Goal: Transaction & Acquisition: Download file/media

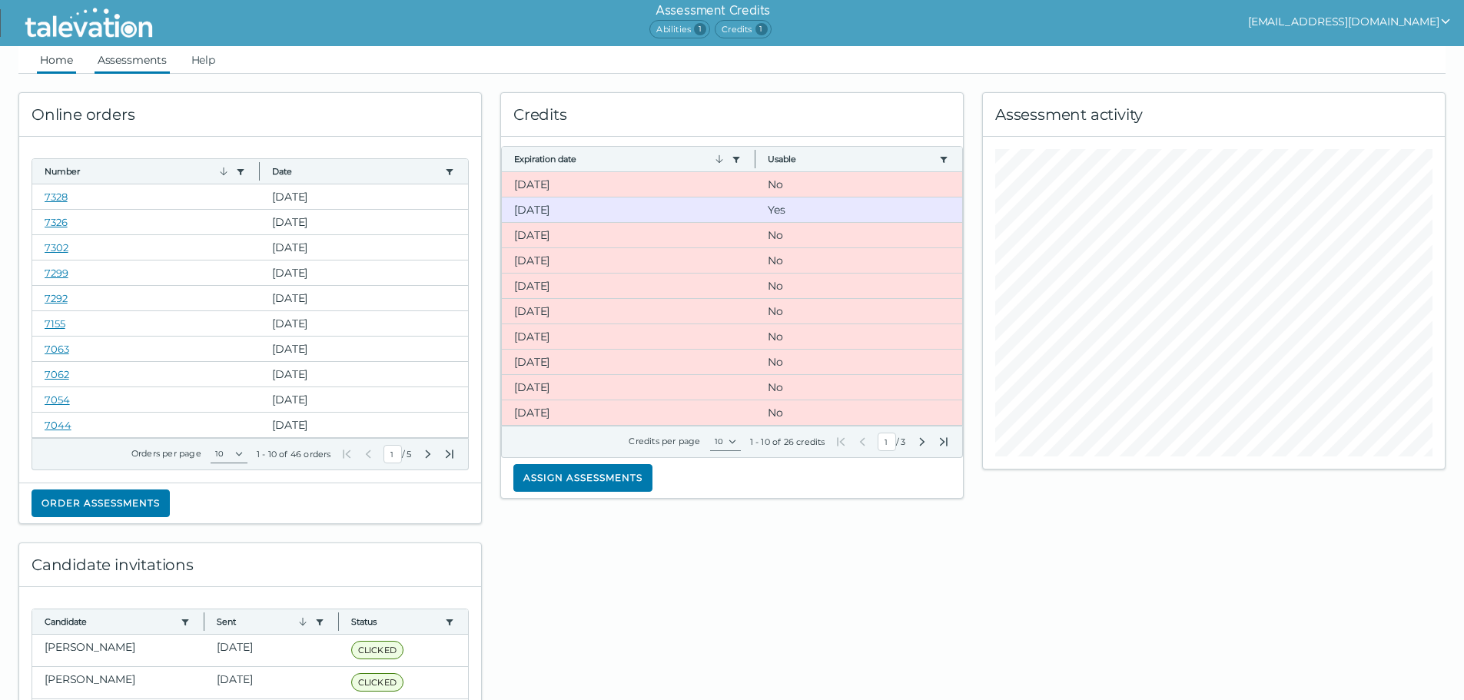
click at [151, 68] on link "Assessments" at bounding box center [132, 60] width 75 height 28
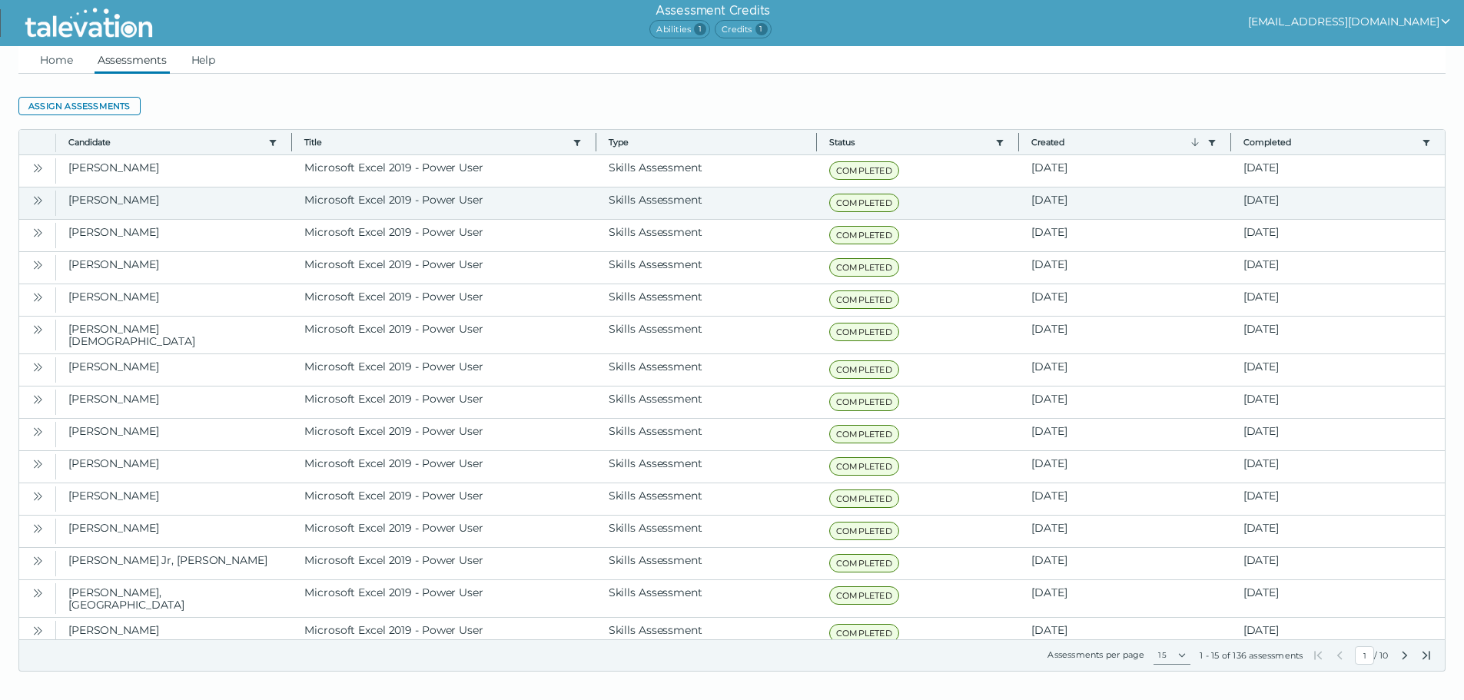
click at [36, 202] on icon "Open" at bounding box center [36, 200] width 5 height 8
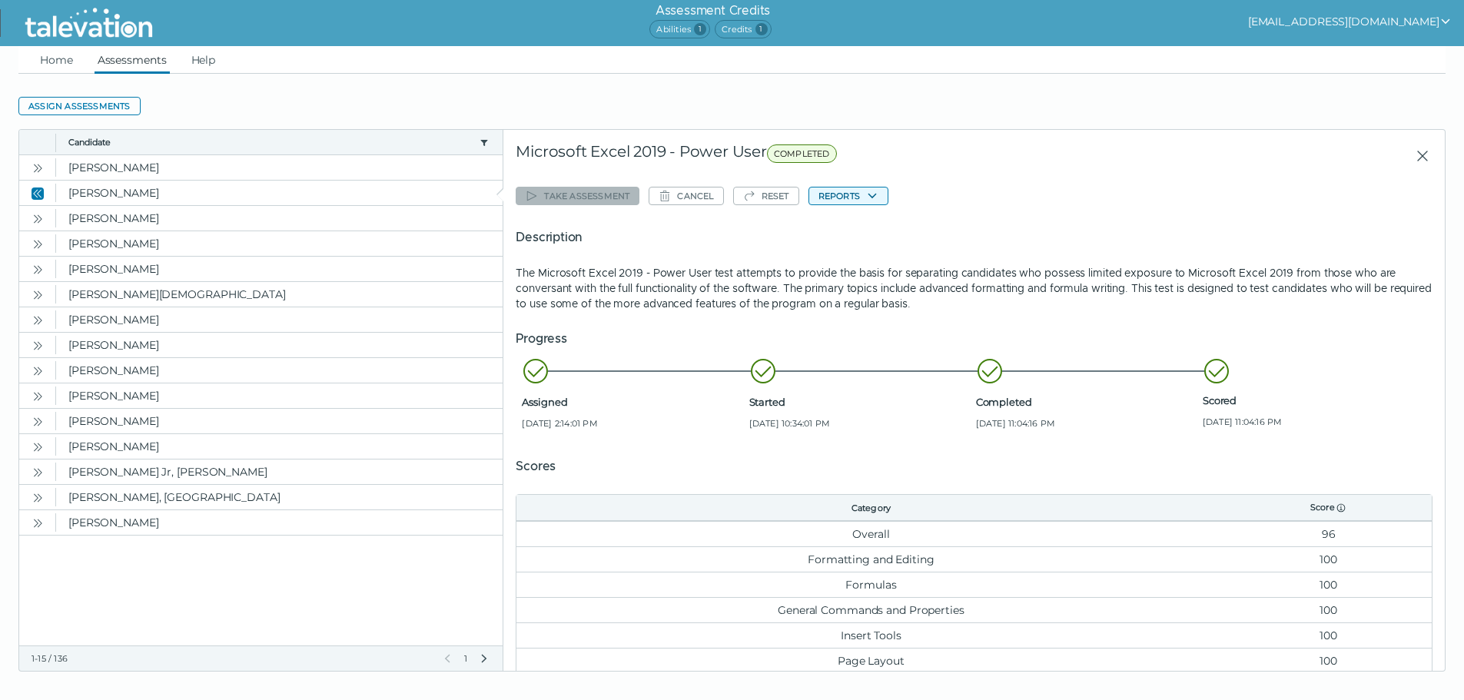
click at [845, 187] on button "Reports" at bounding box center [848, 196] width 80 height 18
click at [842, 232] on button "Microsoft Excel 2019 - Power User" at bounding box center [902, 226] width 186 height 18
click at [1413, 151] on icon "Close" at bounding box center [1422, 156] width 18 height 18
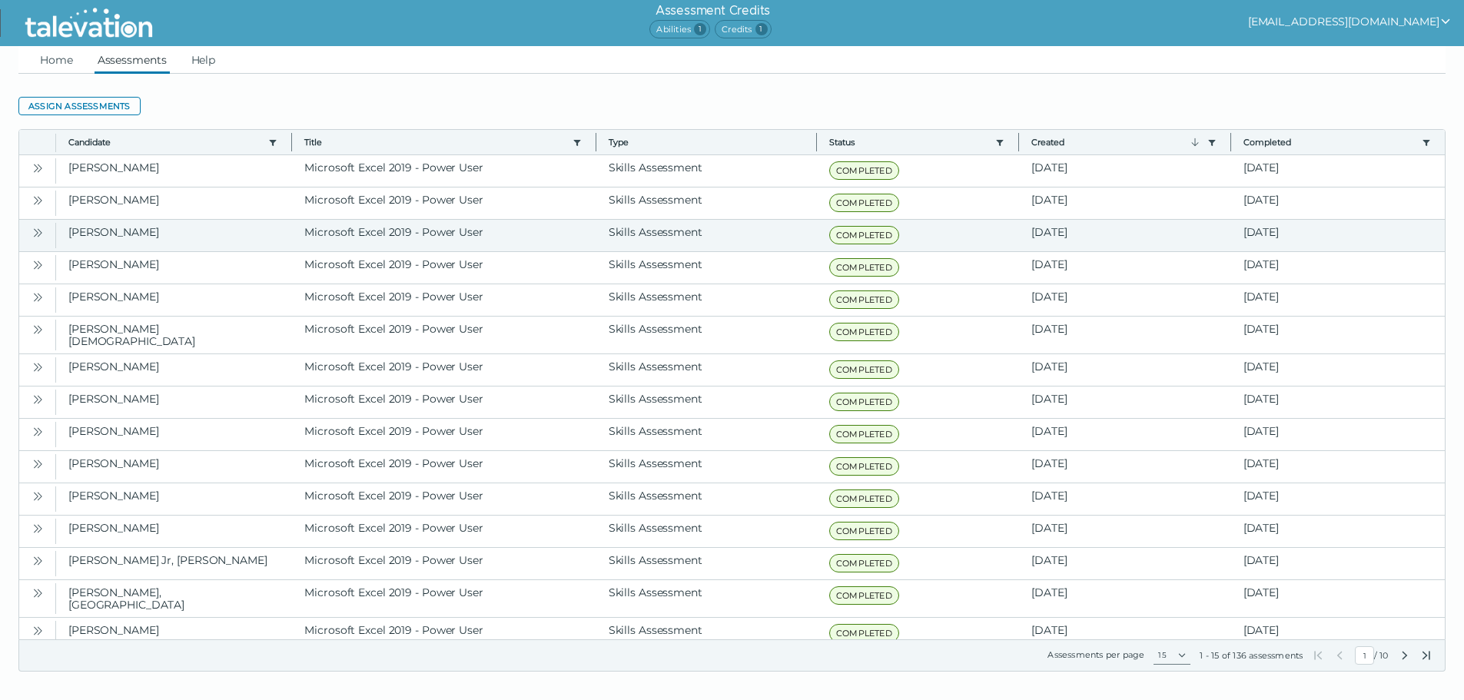
click at [38, 229] on icon "Open" at bounding box center [38, 233] width 12 height 12
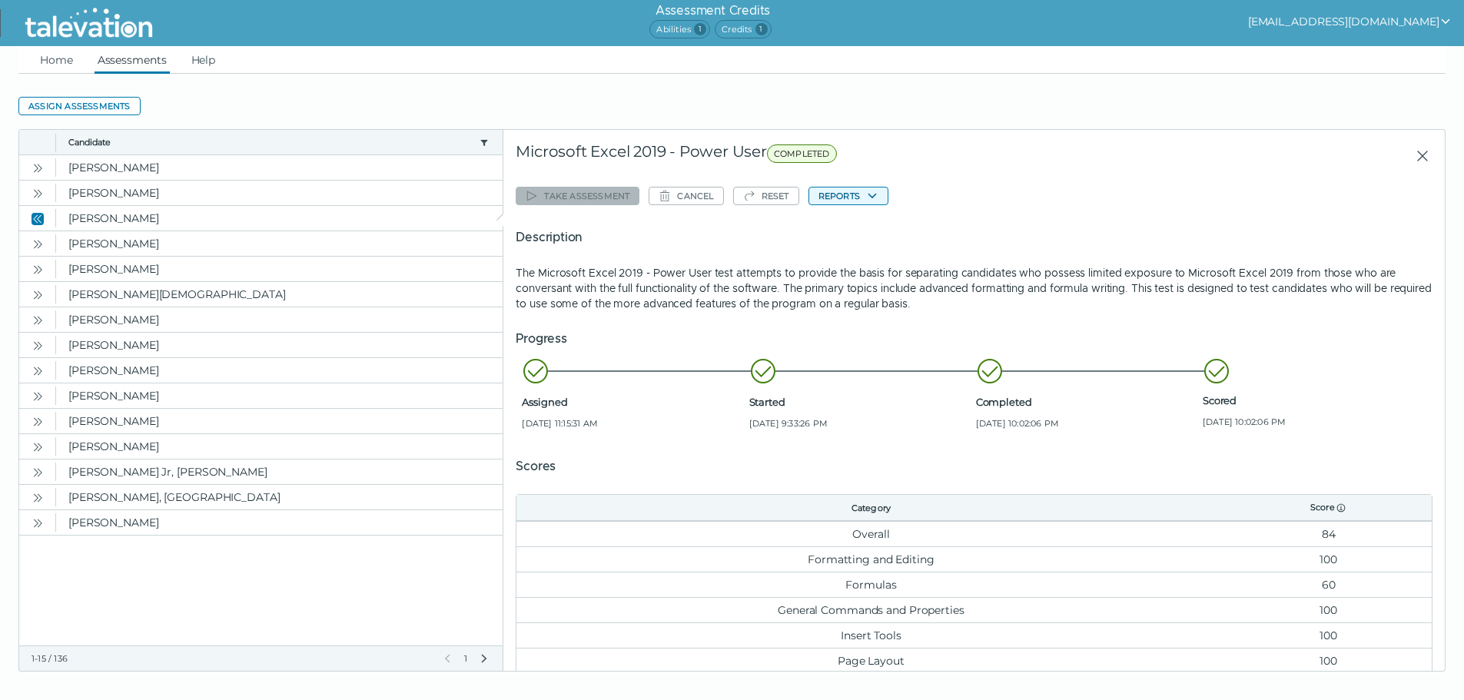
click at [854, 196] on button "Reports" at bounding box center [848, 196] width 80 height 18
click at [865, 222] on button "Microsoft Excel 2019 - Power User" at bounding box center [902, 226] width 186 height 18
